Goal: Obtain resource: Download file/media

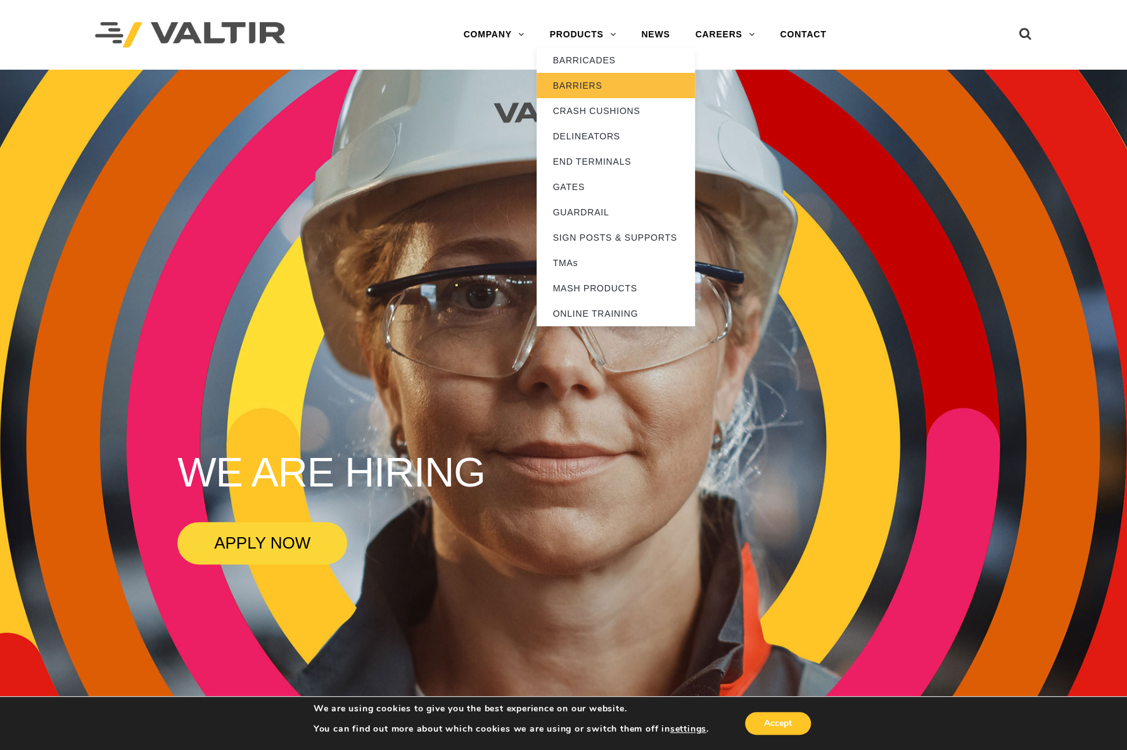
click at [590, 83] on link "BARRIERS" at bounding box center [616, 85] width 158 height 25
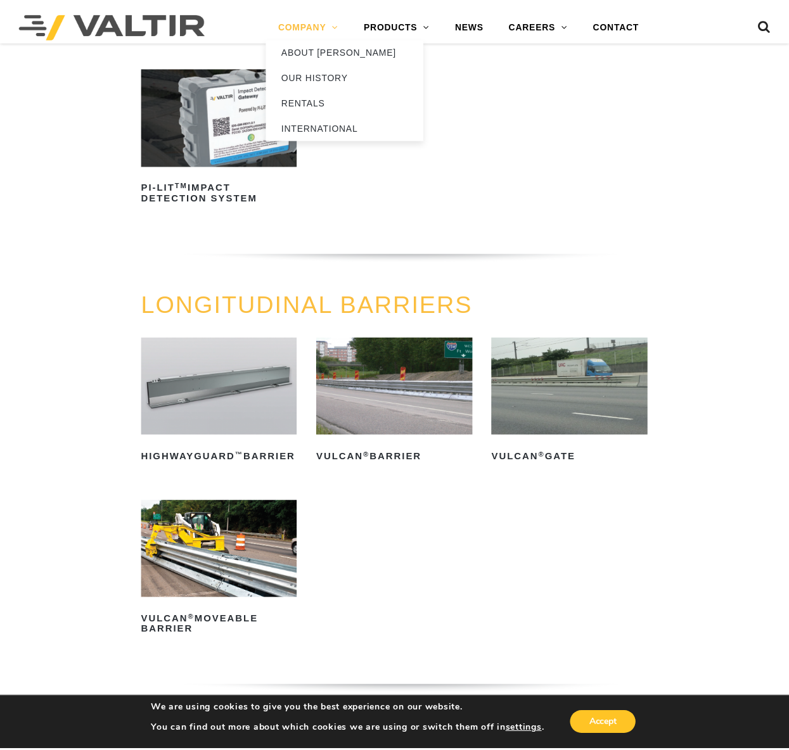
scroll to position [920, 0]
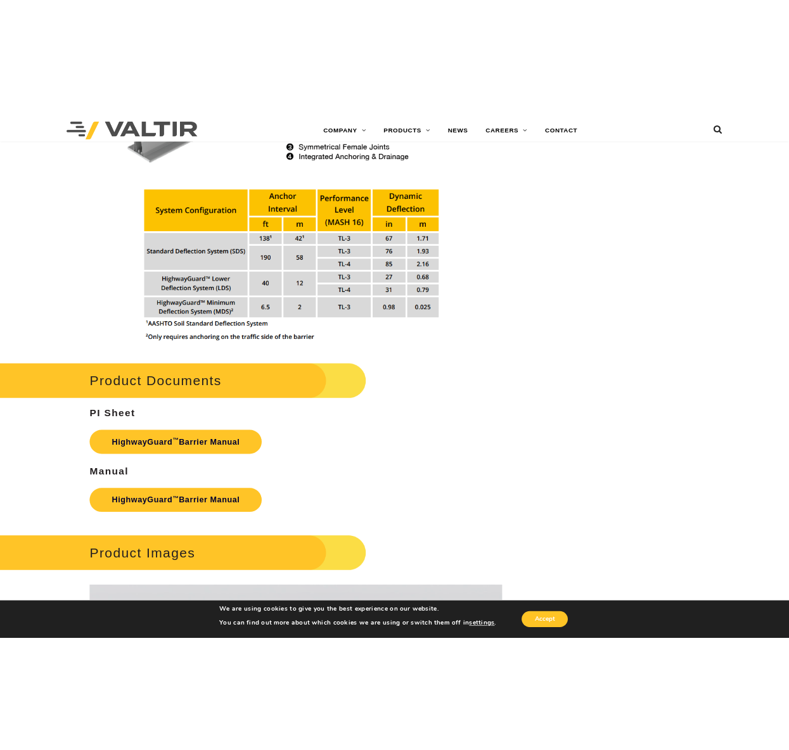
scroll to position [1491, 0]
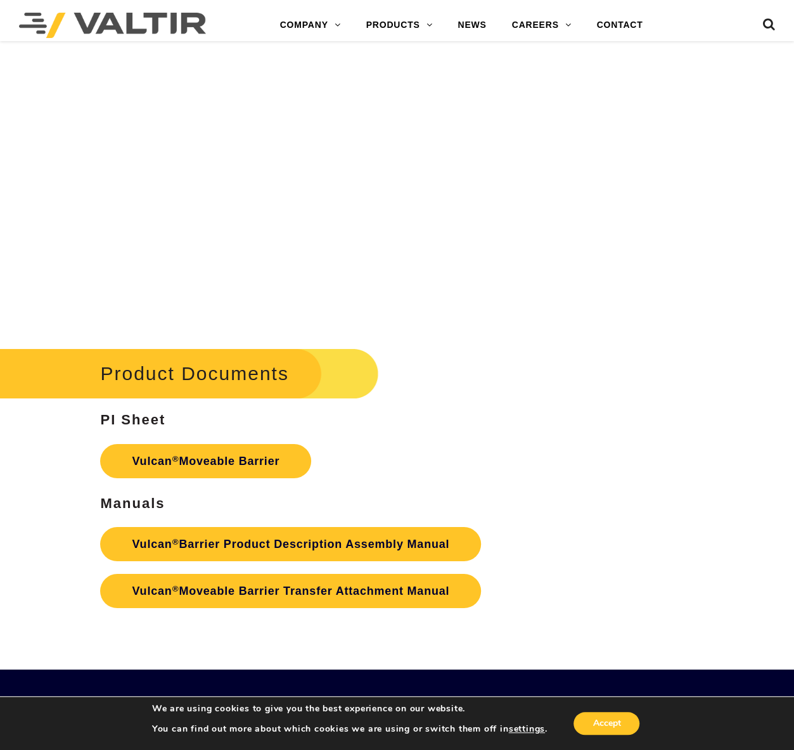
scroll to position [1984, 0]
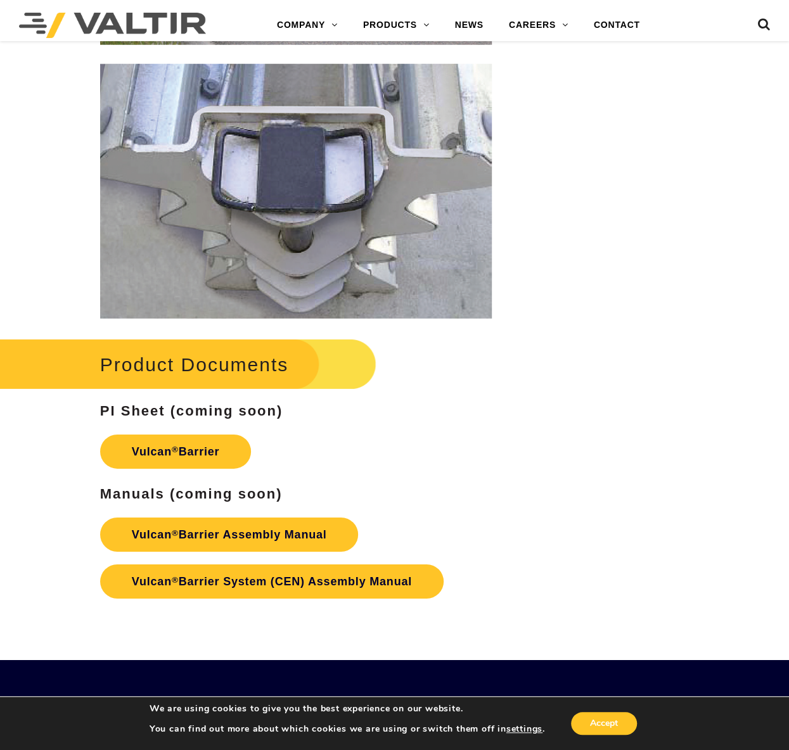
scroll to position [1752, 0]
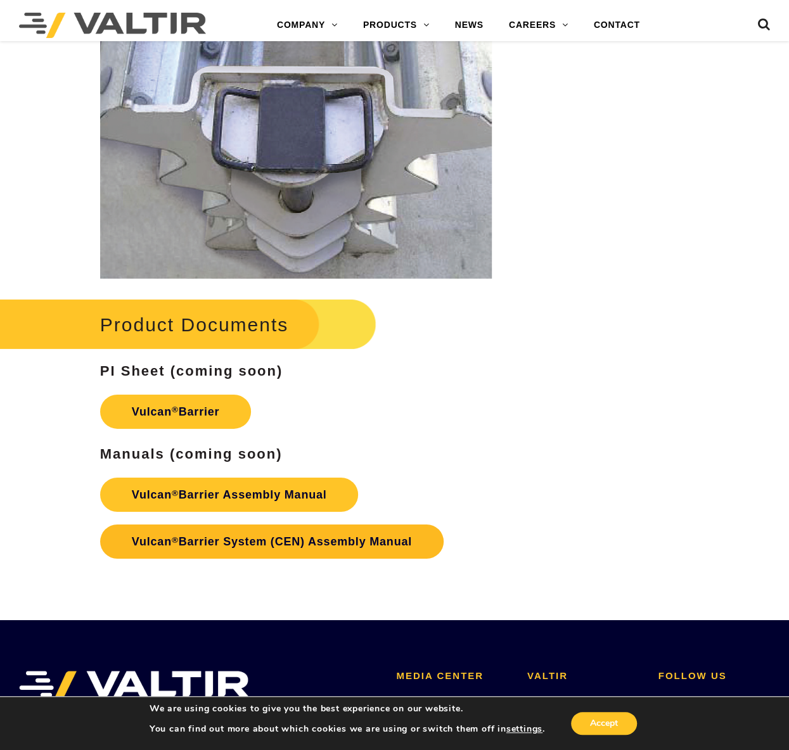
click at [336, 537] on link "Vulcan ® Barrier System (CEN) Assembly Manual" at bounding box center [271, 542] width 343 height 34
